Goal: Transaction & Acquisition: Purchase product/service

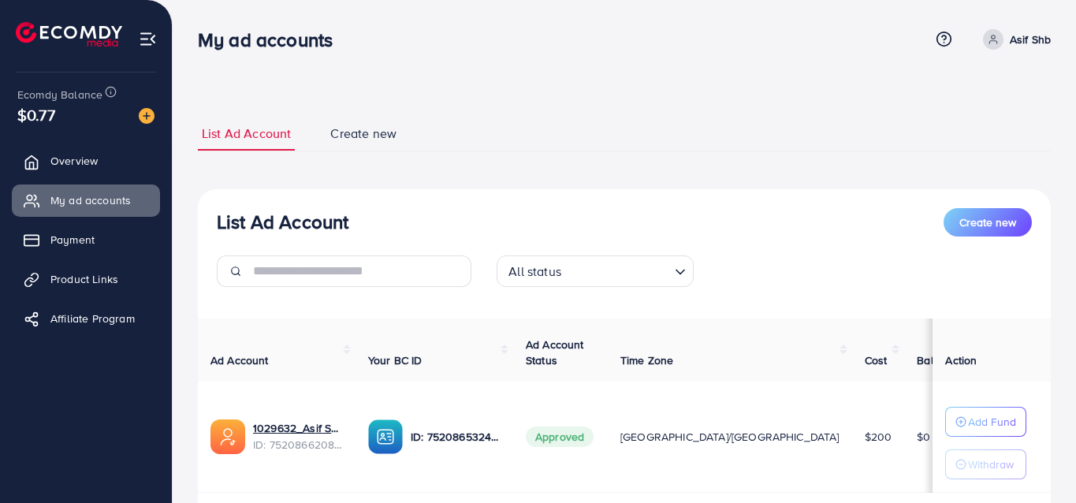
click at [75, 120] on div "$0.77" at bounding box center [85, 114] width 137 height 23
click at [147, 119] on img at bounding box center [147, 116] width 16 height 16
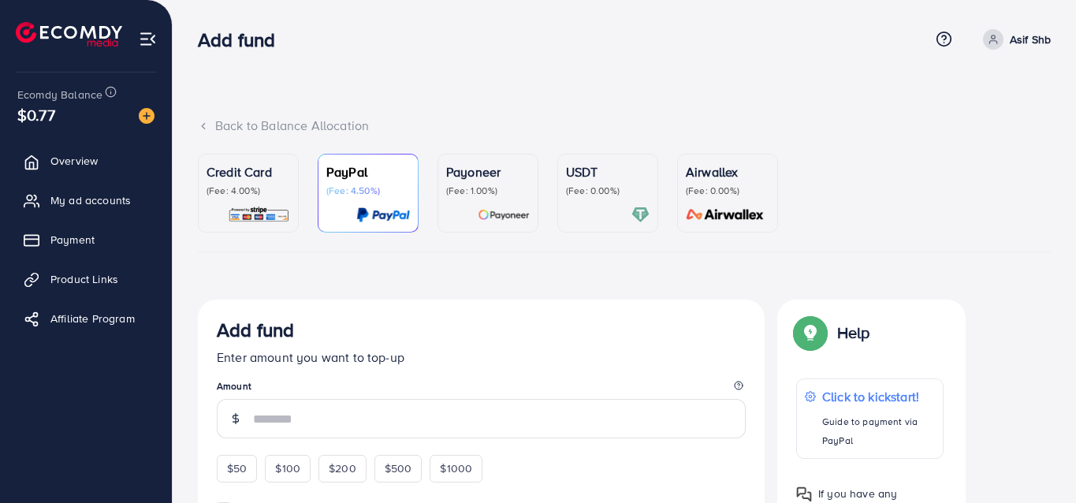
click at [583, 188] on p "(Fee: 0.00%)" at bounding box center [608, 191] width 84 height 13
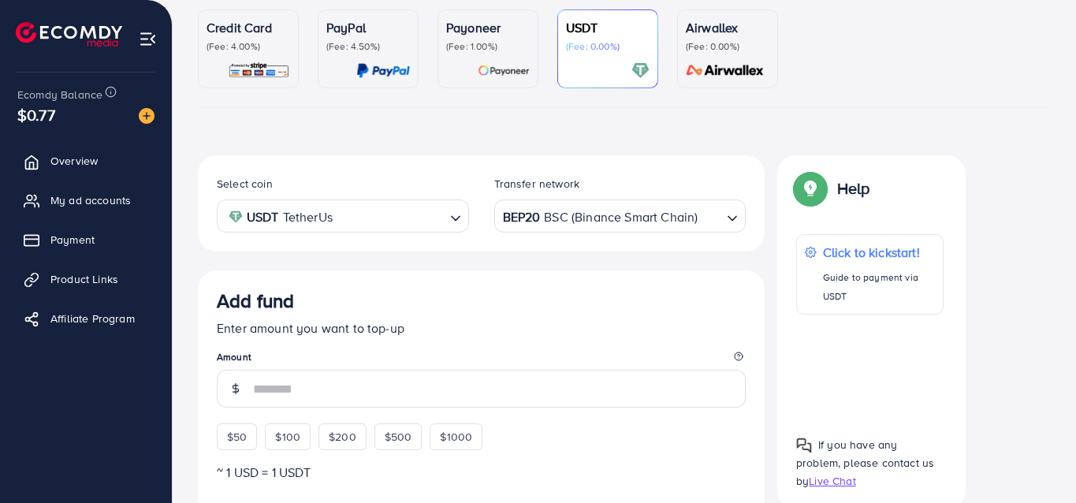
scroll to position [158, 0]
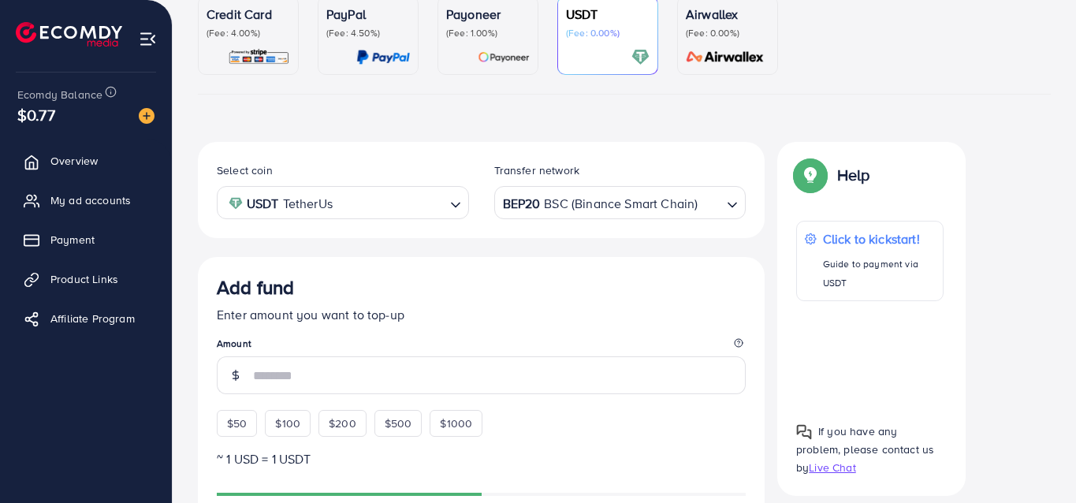
click at [729, 206] on icon "Search for option" at bounding box center [733, 205] width 16 height 16
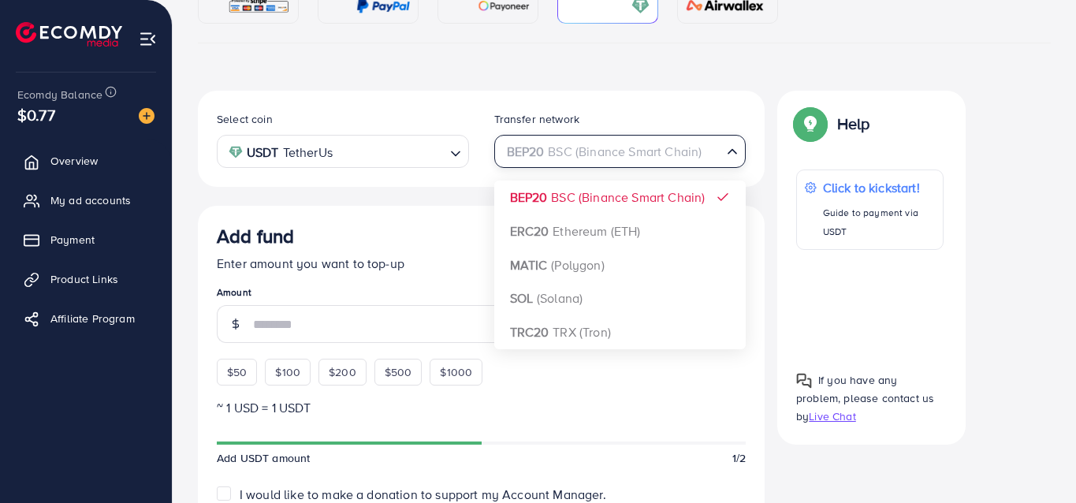
scroll to position [237, 0]
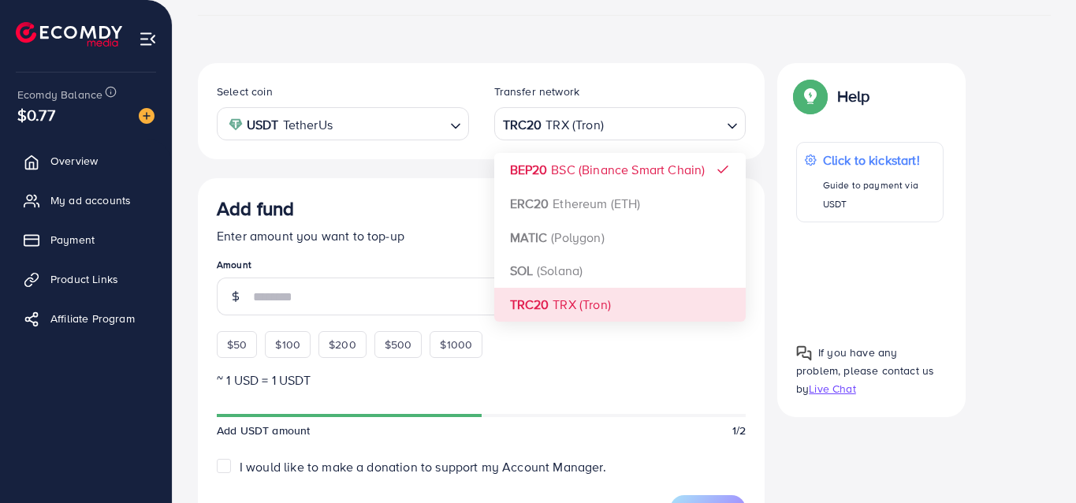
click at [594, 306] on div "Select coin USDT TetherUs Loading... Transfer network TRC20 TRX (Tron) Loading.…" at bounding box center [481, 453] width 567 height 781
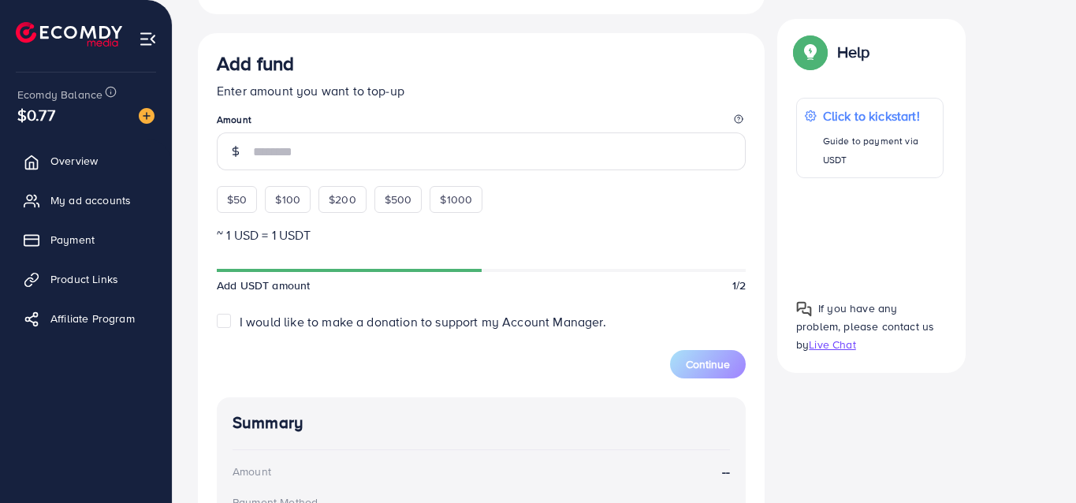
scroll to position [394, 0]
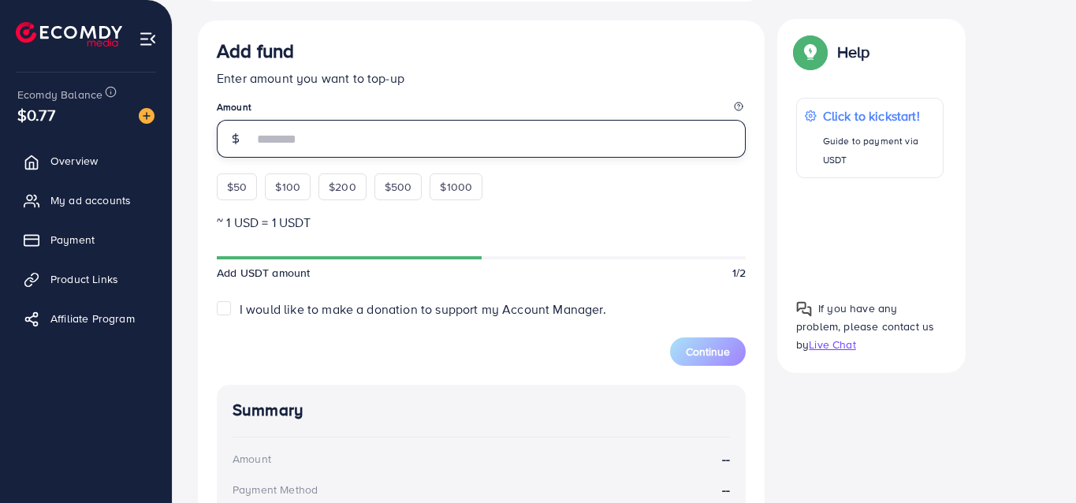
click at [279, 131] on input "number" at bounding box center [499, 139] width 493 height 38
type input "*"
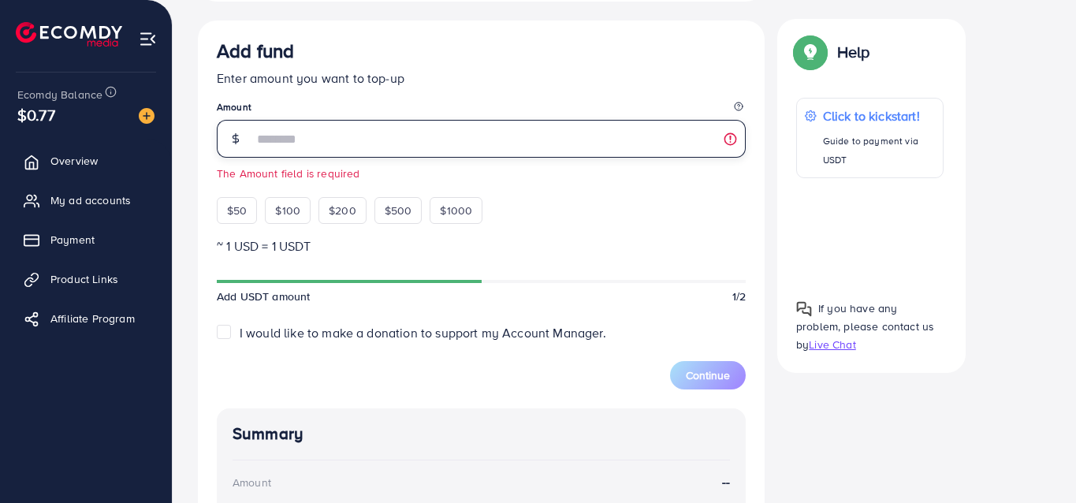
type input "*"
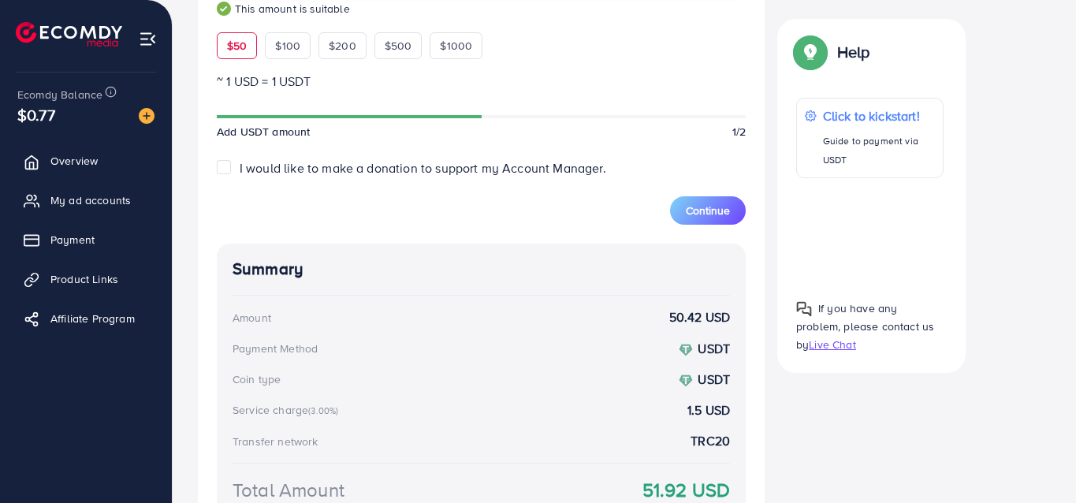
scroll to position [531, 0]
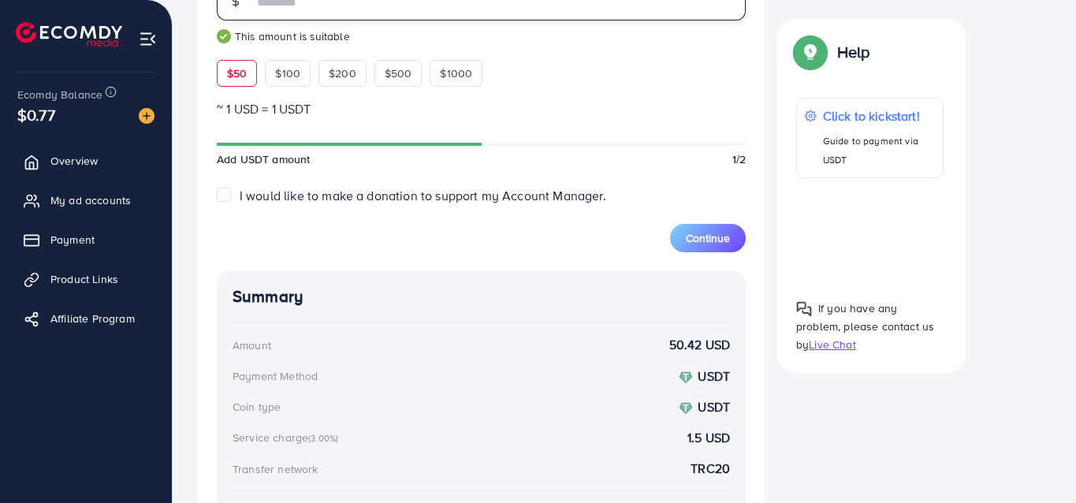
type input "**"
click at [240, 193] on label "I would like to make a donation to support my Account Manager." at bounding box center [423, 196] width 367 height 18
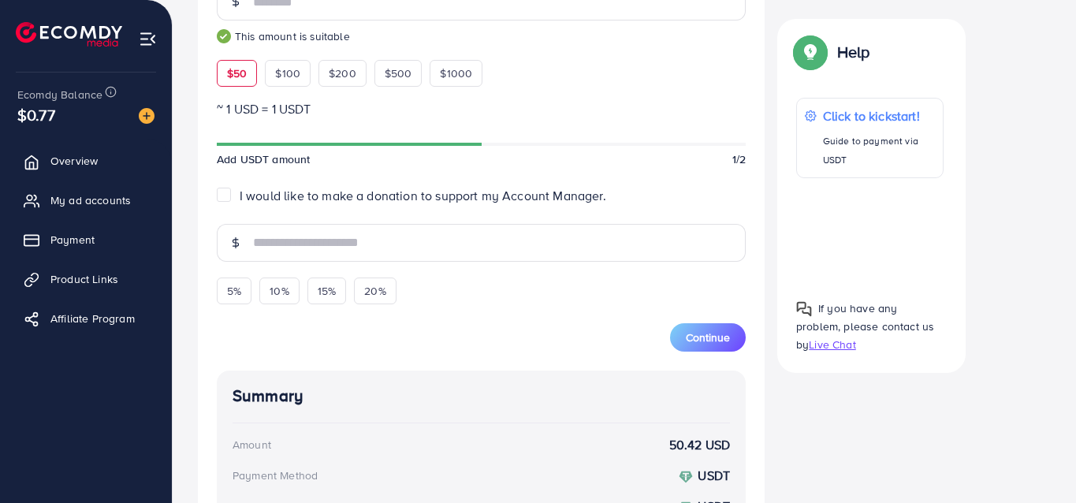
click at [240, 194] on label "I would like to make a donation to support my Account Manager." at bounding box center [423, 196] width 367 height 18
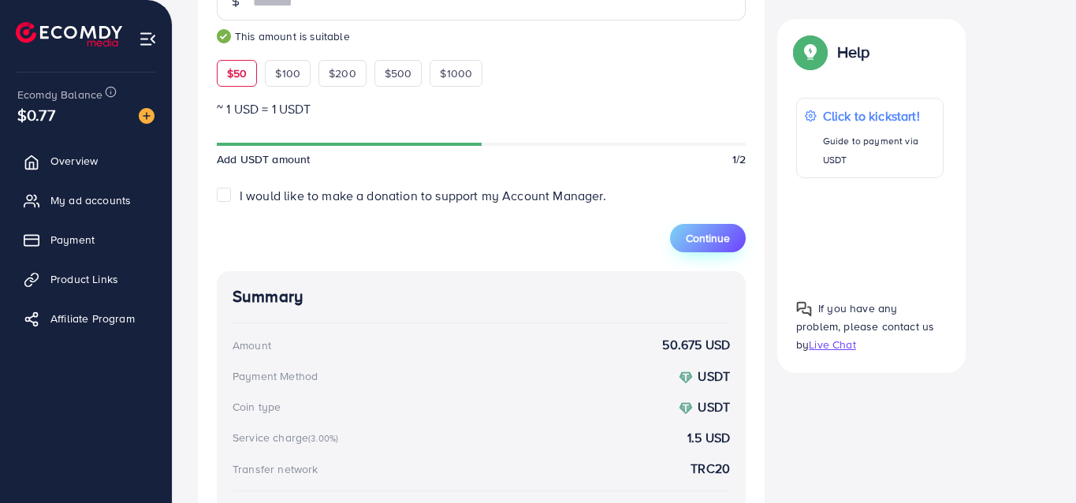
click at [700, 244] on span "Continue" at bounding box center [708, 238] width 44 height 16
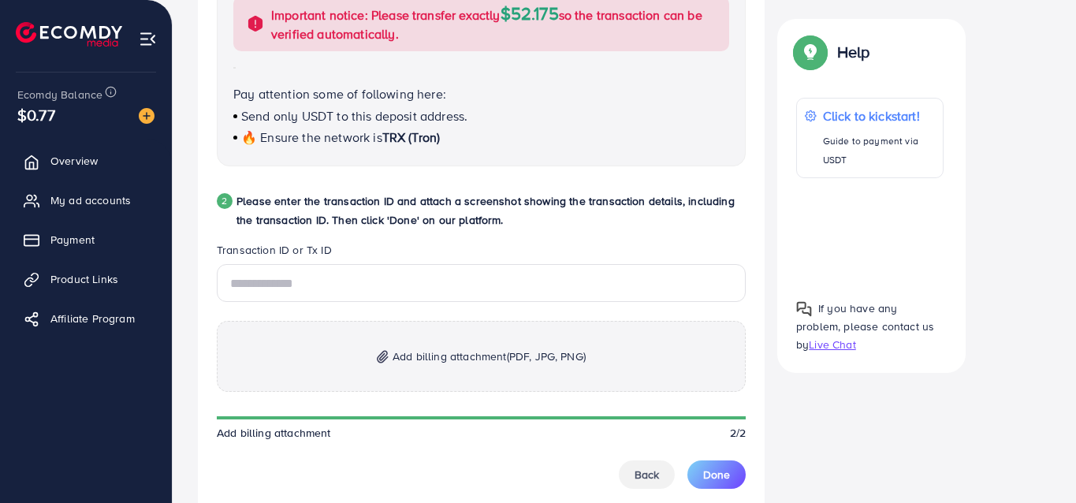
scroll to position [752, 0]
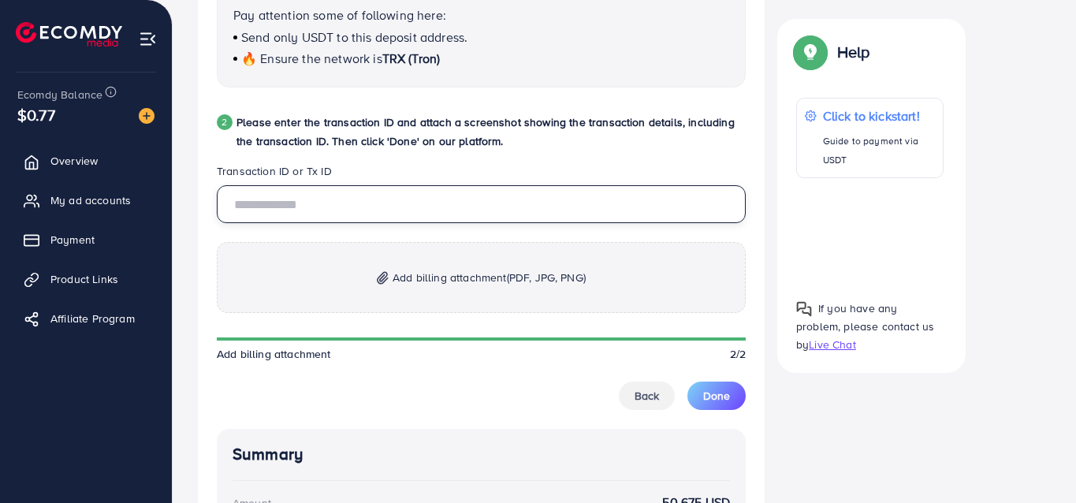
click at [302, 211] on input "text" at bounding box center [481, 204] width 529 height 38
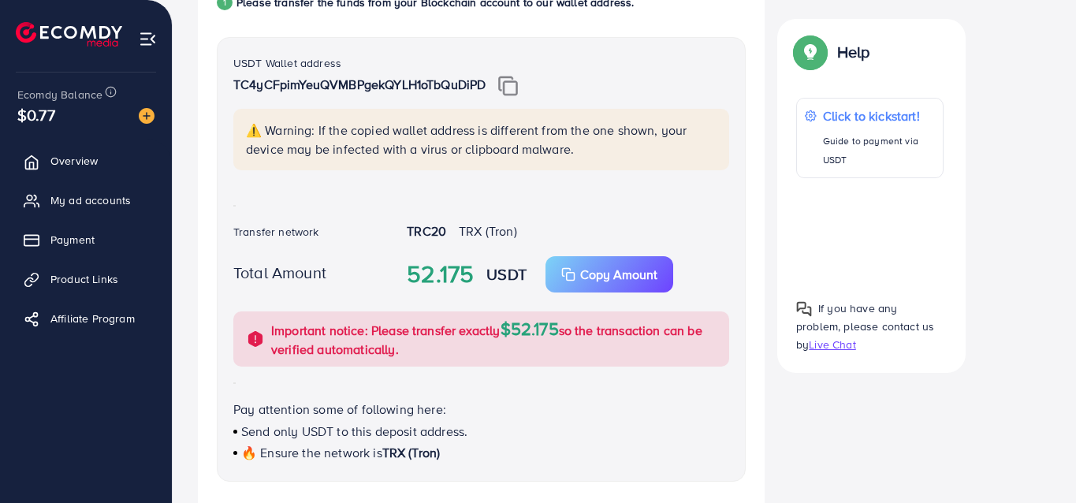
scroll to position [279, 0]
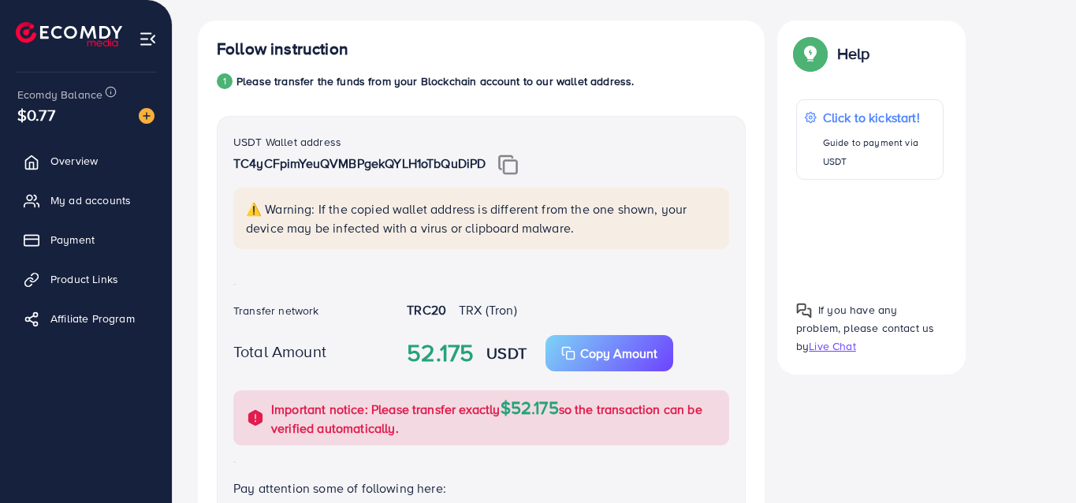
click at [516, 168] on img at bounding box center [508, 165] width 20 height 21
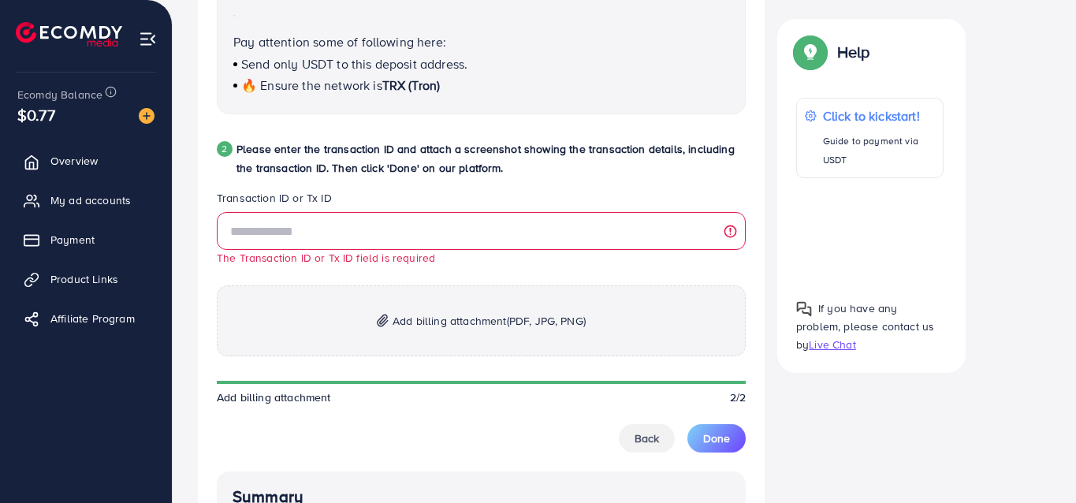
scroll to position [752, 0]
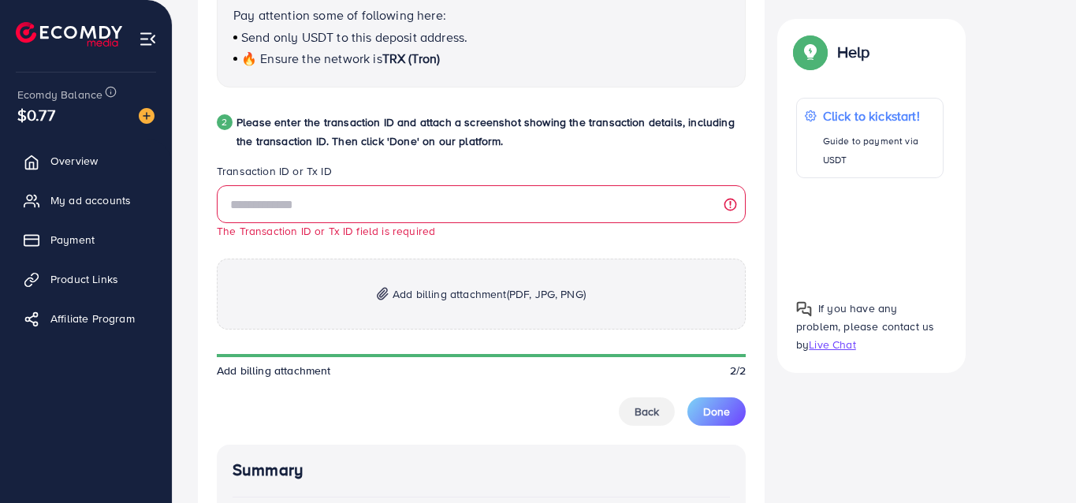
click at [410, 309] on p "Add billing attachment (PDF, JPG, PNG)" at bounding box center [481, 294] width 529 height 71
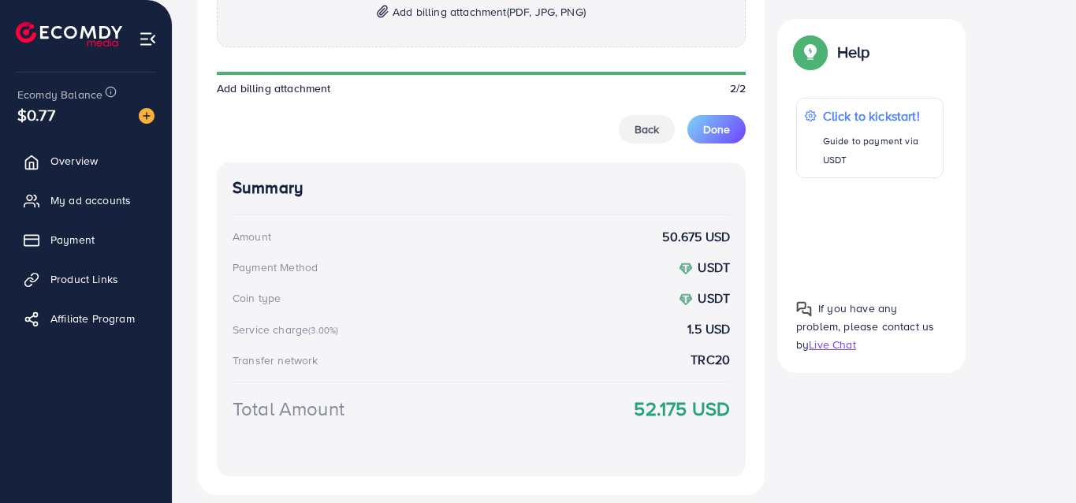
scroll to position [1083, 0]
